Goal: Transaction & Acquisition: Purchase product/service

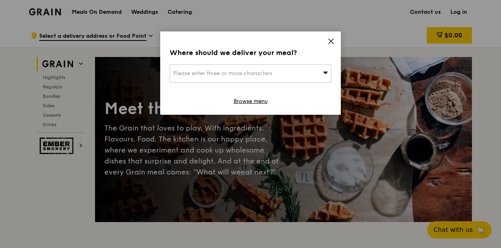
click at [285, 74] on div "Please enter three or more characters" at bounding box center [251, 73] width 162 height 18
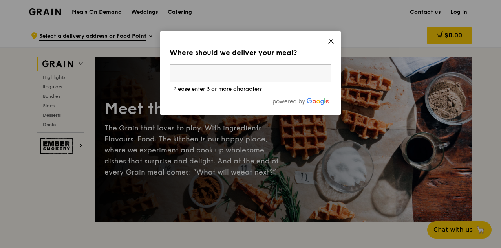
click at [327, 42] on div "Where should we deliver your meal? Please enter three or more characters Please…" at bounding box center [250, 72] width 181 height 83
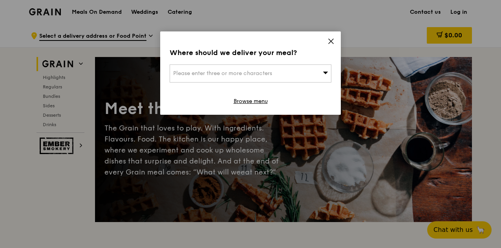
click at [329, 40] on icon at bounding box center [330, 41] width 7 height 7
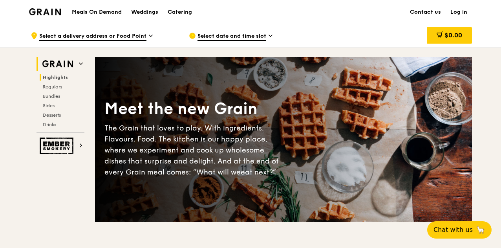
click at [58, 79] on span "Highlights" at bounding box center [55, 77] width 25 height 5
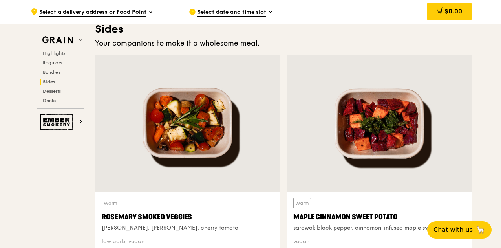
scroll to position [1714, 0]
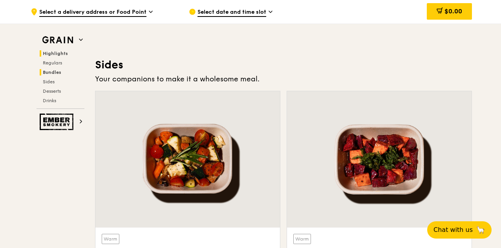
click at [54, 55] on span "Highlights" at bounding box center [55, 53] width 25 height 5
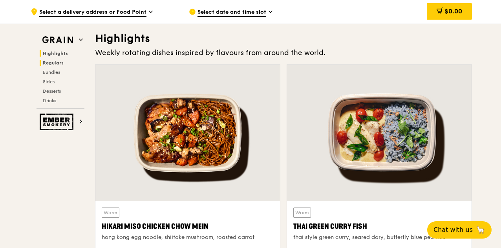
click at [54, 63] on span "Regulars" at bounding box center [53, 62] width 21 height 5
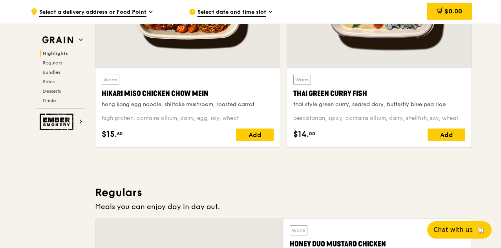
scroll to position [468, 0]
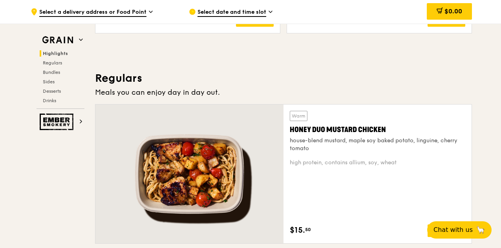
drag, startPoint x: 397, startPoint y: 126, endPoint x: 291, endPoint y: 130, distance: 106.5
click at [291, 130] on div "Honey Duo Mustard Chicken" at bounding box center [378, 129] width 176 height 11
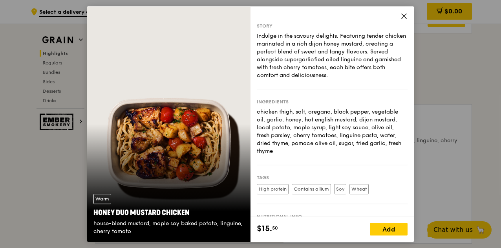
click at [404, 18] on icon at bounding box center [403, 16] width 7 height 7
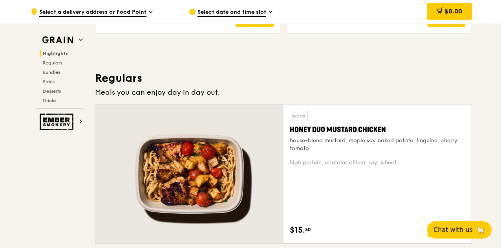
copy div "Honey Duo Mustard Chicken"
drag, startPoint x: 287, startPoint y: 128, endPoint x: 402, endPoint y: 128, distance: 115.8
click at [402, 128] on div "Warm Honey Duo Mustard Chicken house-blend mustard, maple soy baked potato, lin…" at bounding box center [377, 173] width 188 height 139
